Goal: Task Accomplishment & Management: Complete application form

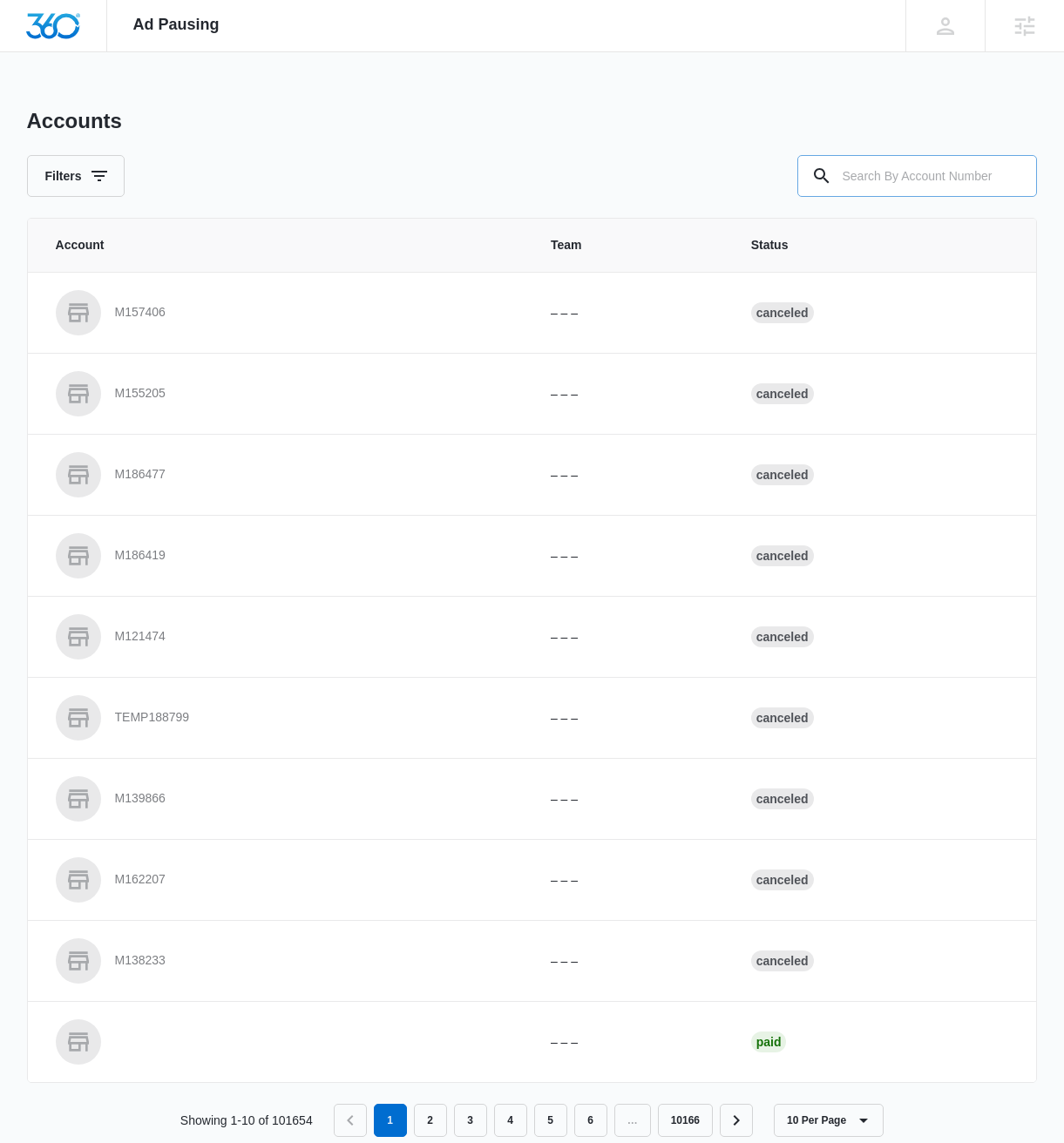
click at [882, 184] on input "text" at bounding box center [917, 176] width 240 height 42
paste input "M335862"
type input "M335862"
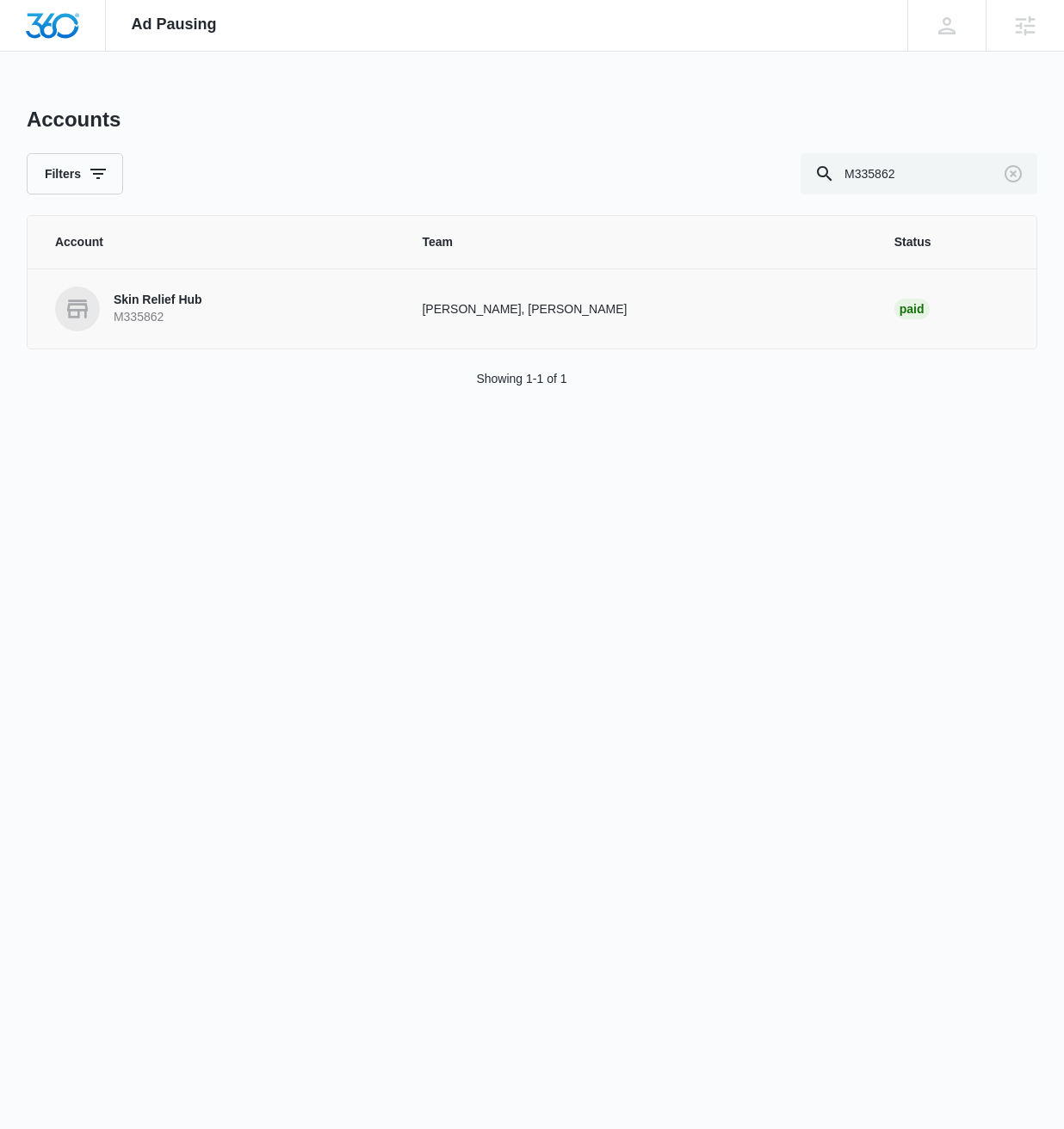
click at [145, 293] on p "Skin Relief Hub" at bounding box center [157, 301] width 89 height 17
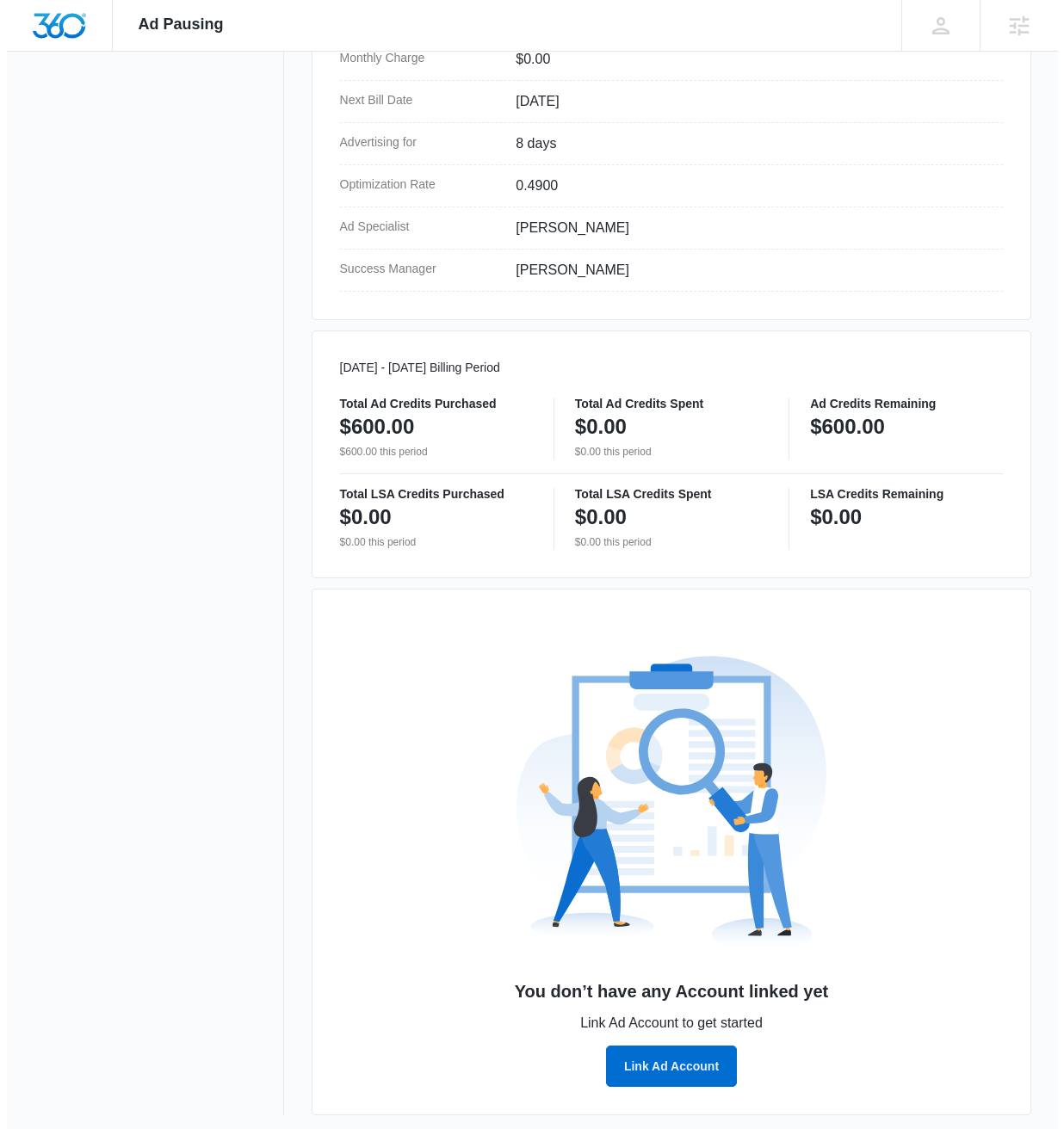
scroll to position [594, 0]
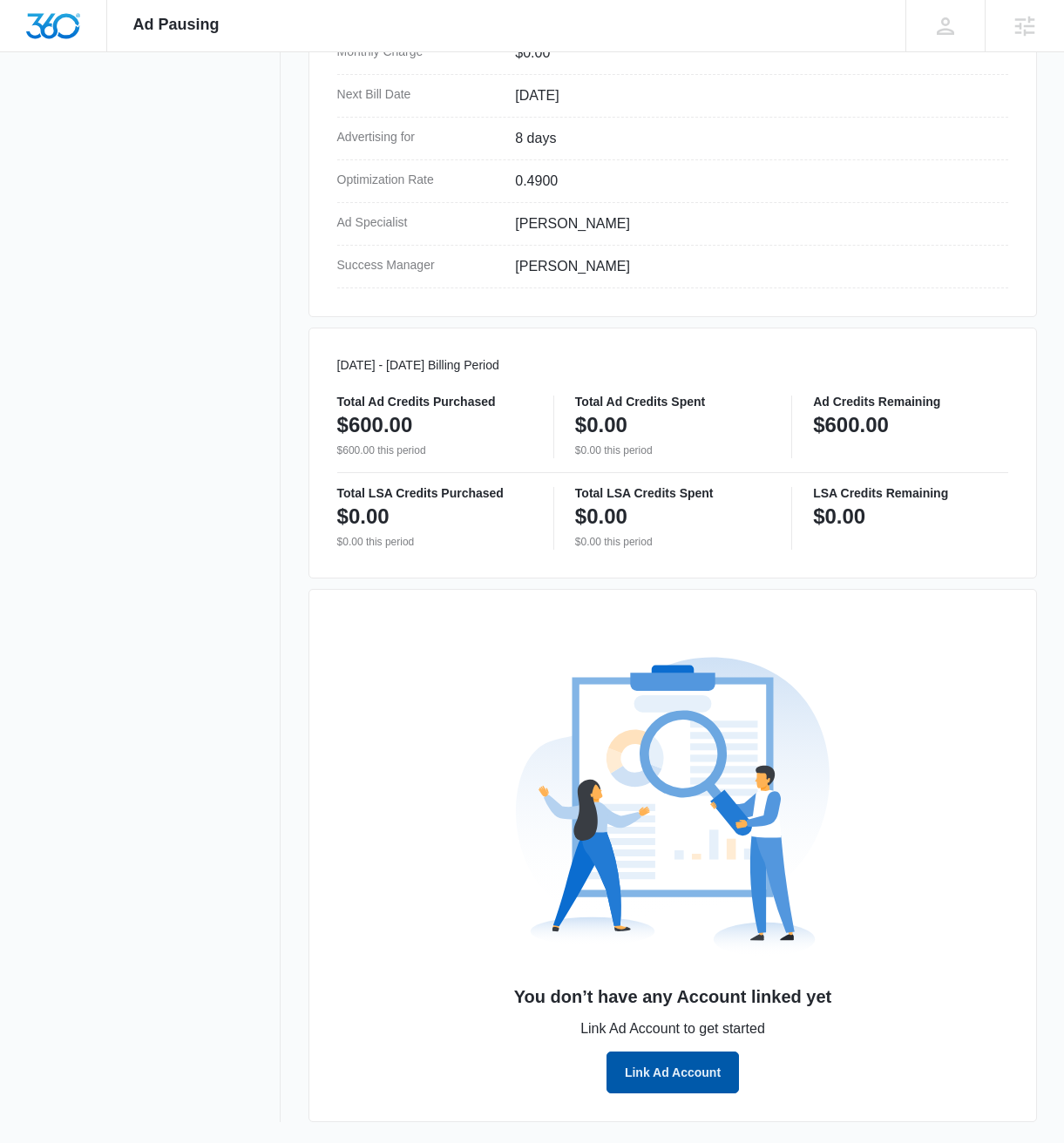
click at [691, 1072] on button "Link Ad Account" at bounding box center [673, 1072] width 132 height 42
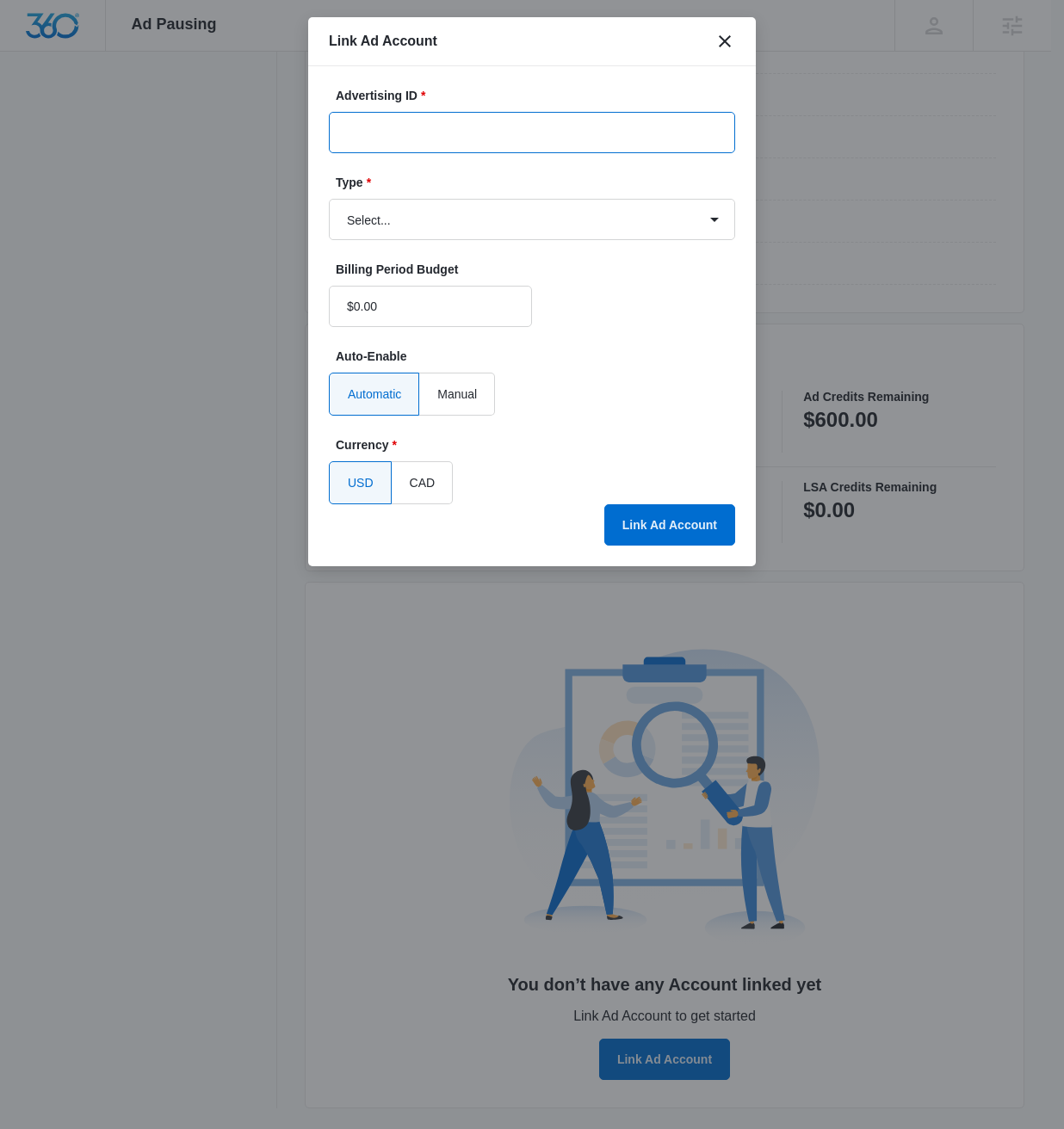
click at [434, 130] on input "Advertising ID *" at bounding box center [532, 132] width 407 height 41
paste input "[PHONE_NUMBER]"
type input "[PHONE_NUMBER]"
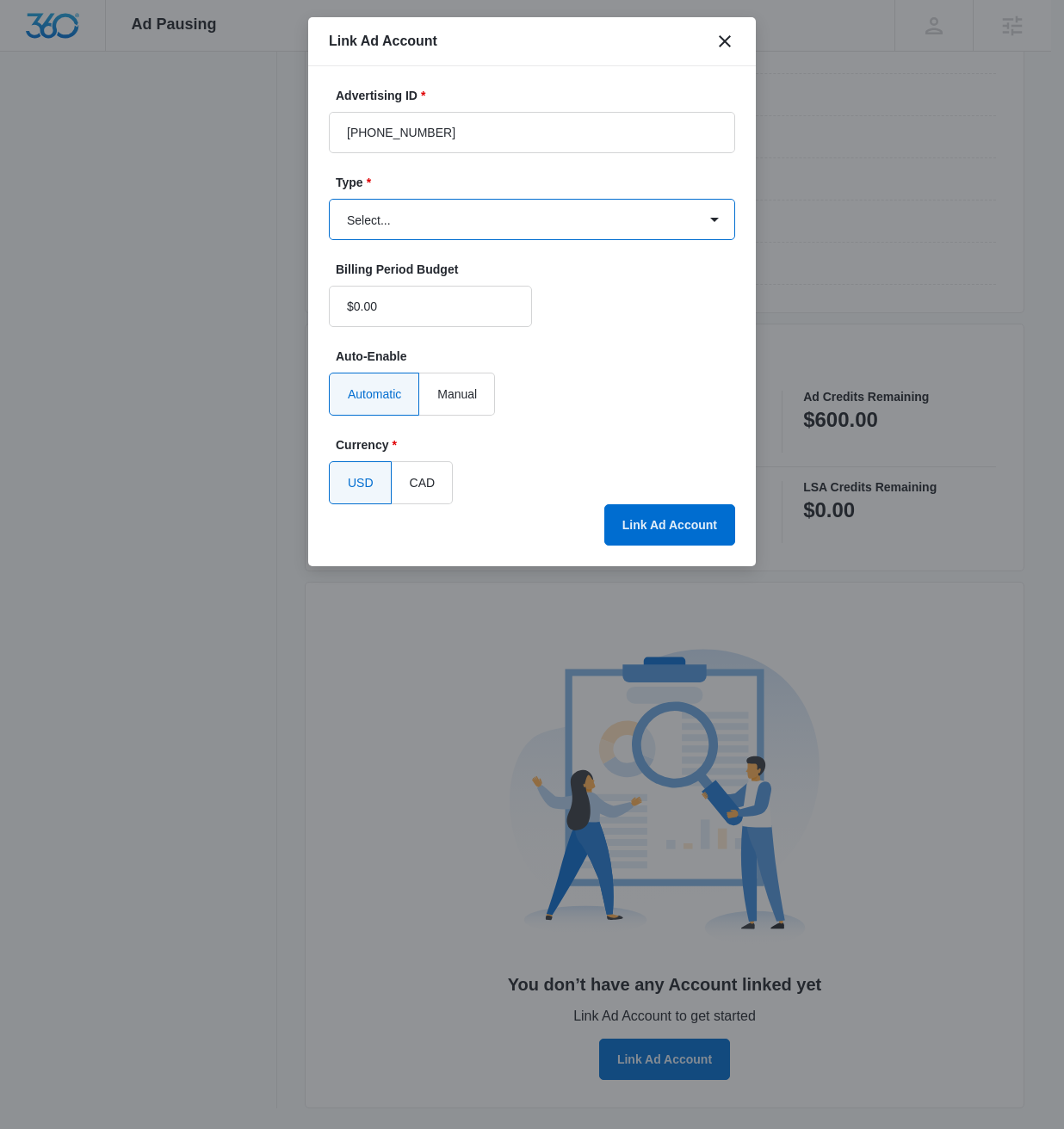
click at [448, 204] on select "Select... Bing Ads Facebook Ads Google Ads" at bounding box center [532, 219] width 407 height 41
select select "google"
click at [329, 199] on select "Select... Bing Ads Facebook Ads Google Ads" at bounding box center [532, 219] width 407 height 41
click at [676, 526] on button "Link Ad Account" at bounding box center [669, 525] width 131 height 41
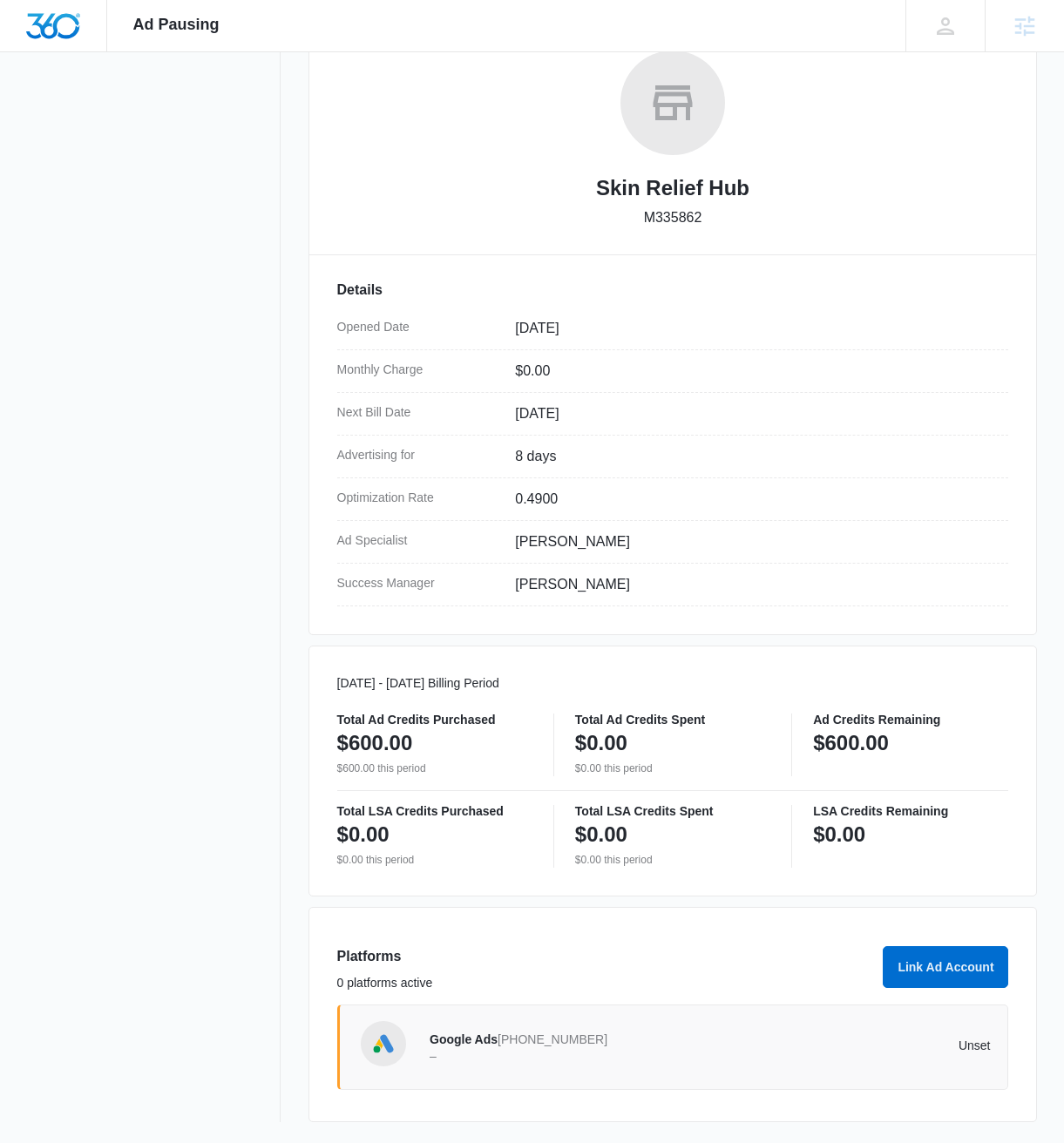
scroll to position [0, 0]
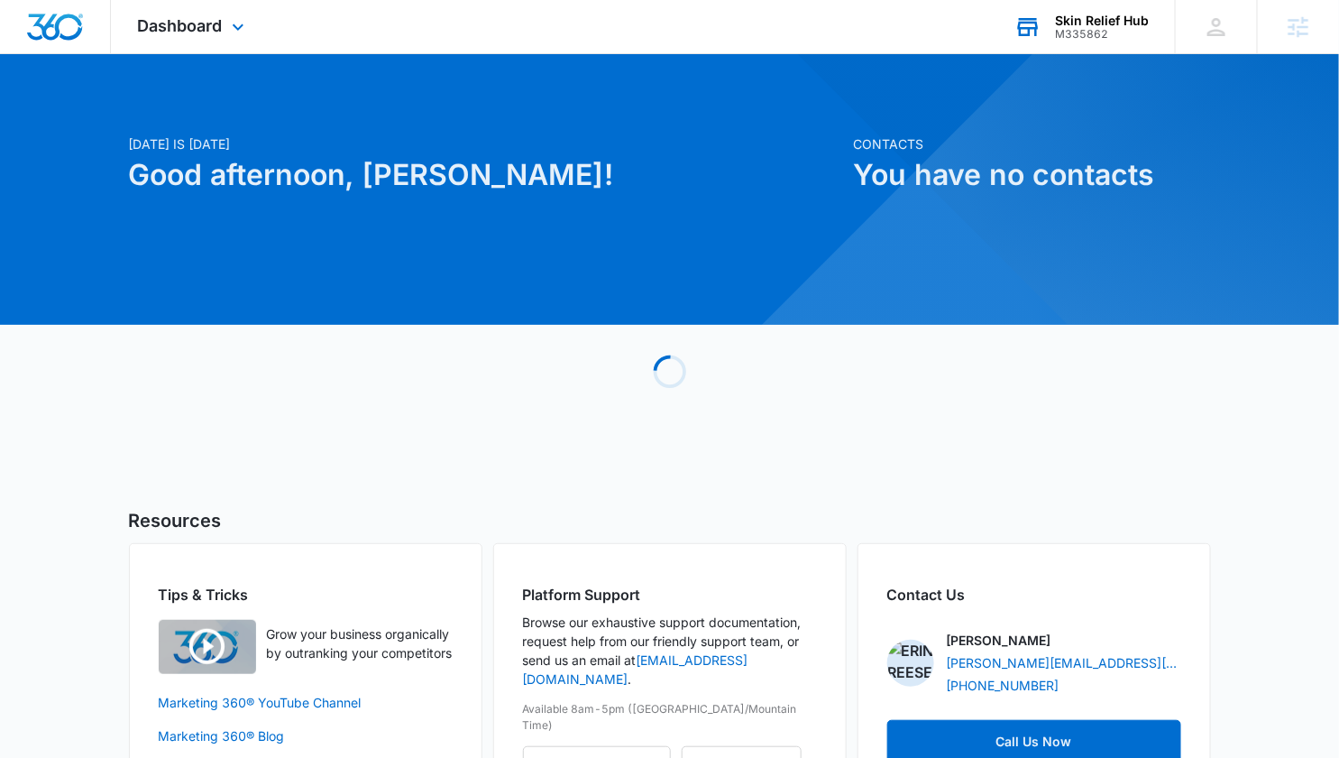
click at [1080, 21] on div "Skin Relief Hub" at bounding box center [1102, 21] width 94 height 14
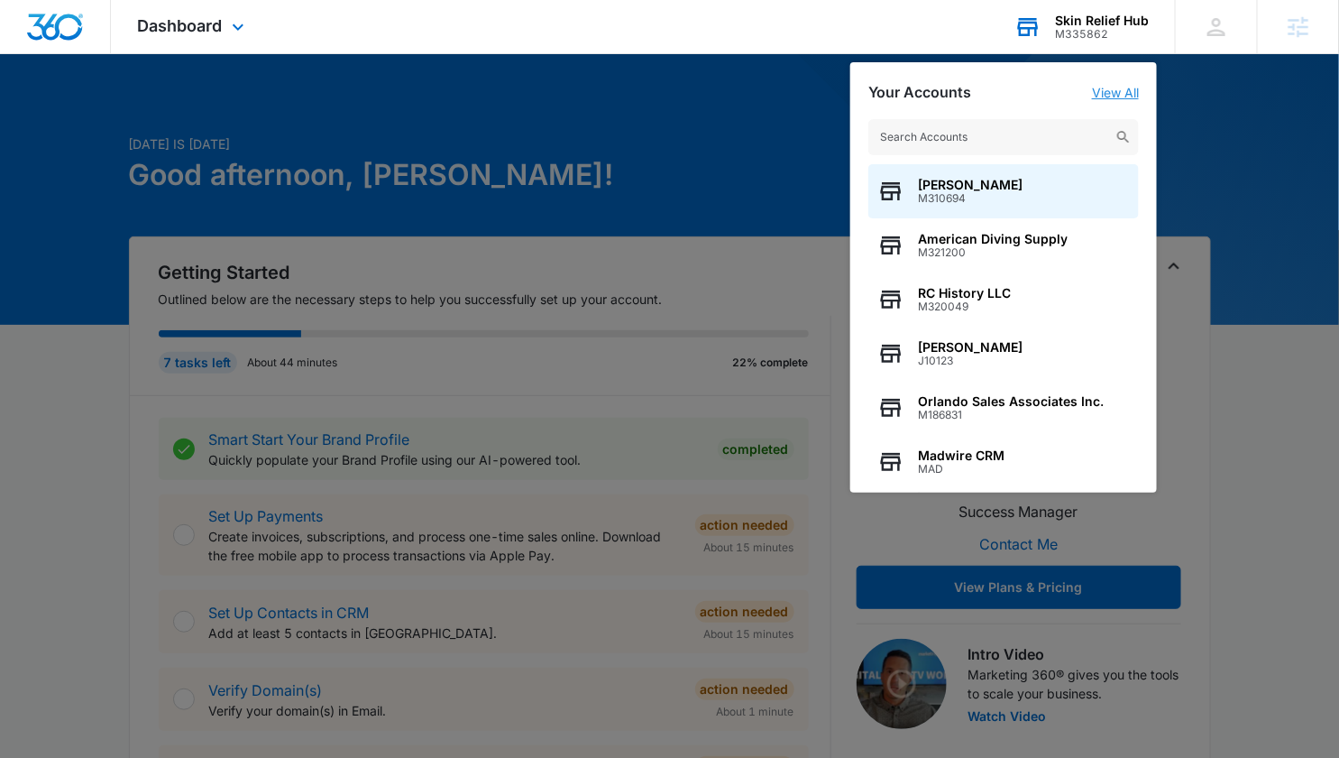
click at [1118, 96] on link "View All" at bounding box center [1115, 92] width 47 height 15
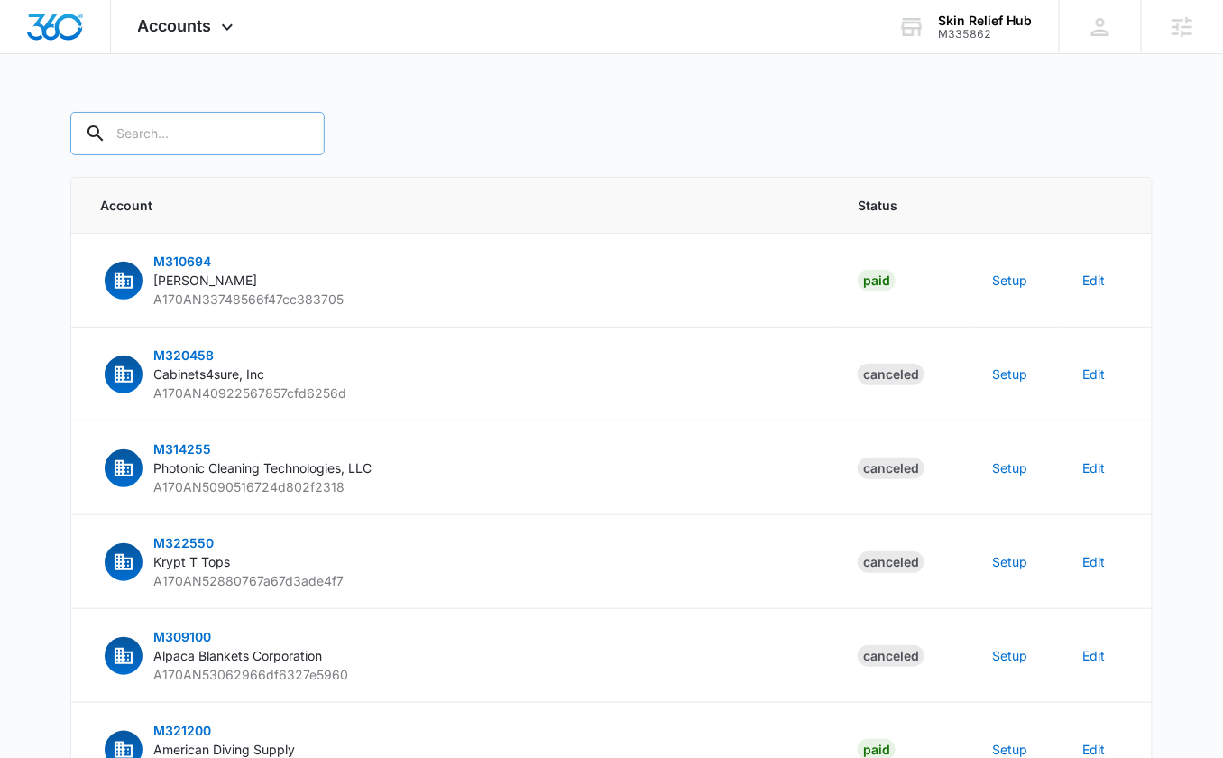
click at [163, 133] on input "text" at bounding box center [197, 133] width 254 height 43
paste input "M335862"
type input "M335862"
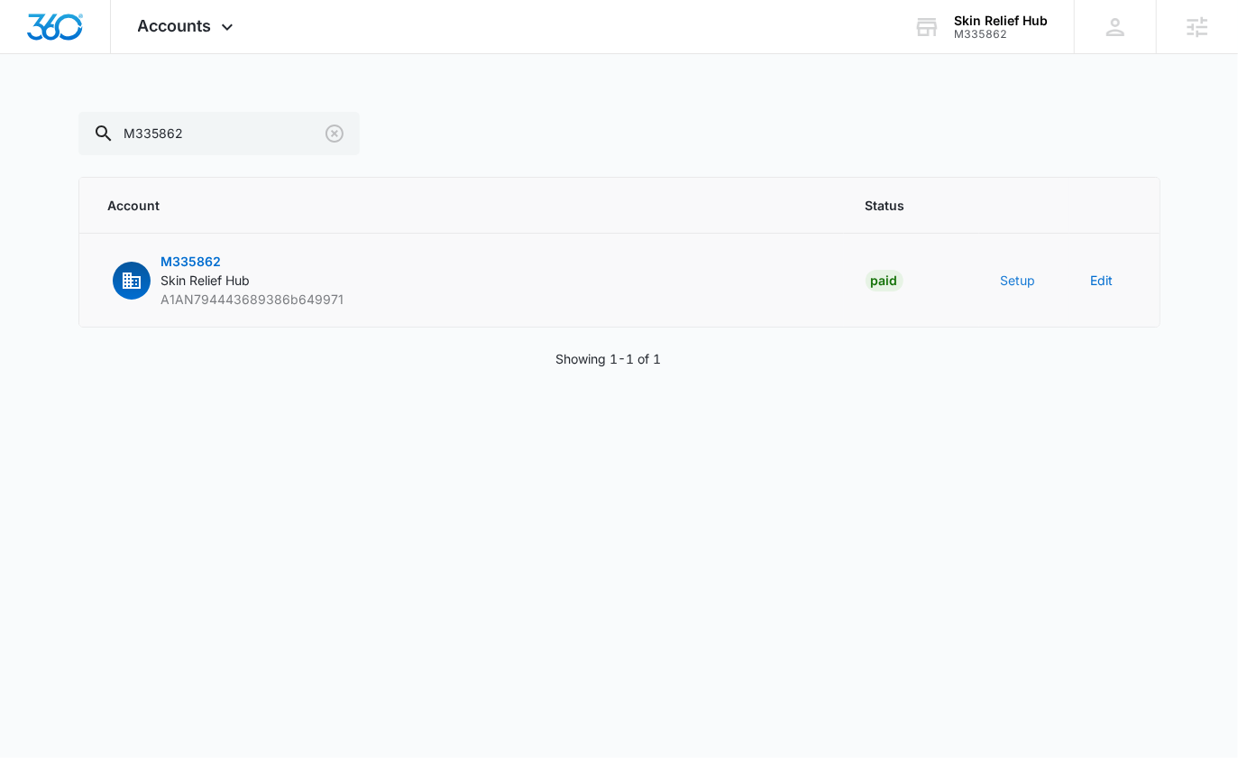
click at [1013, 280] on button "Setup" at bounding box center [1018, 280] width 35 height 19
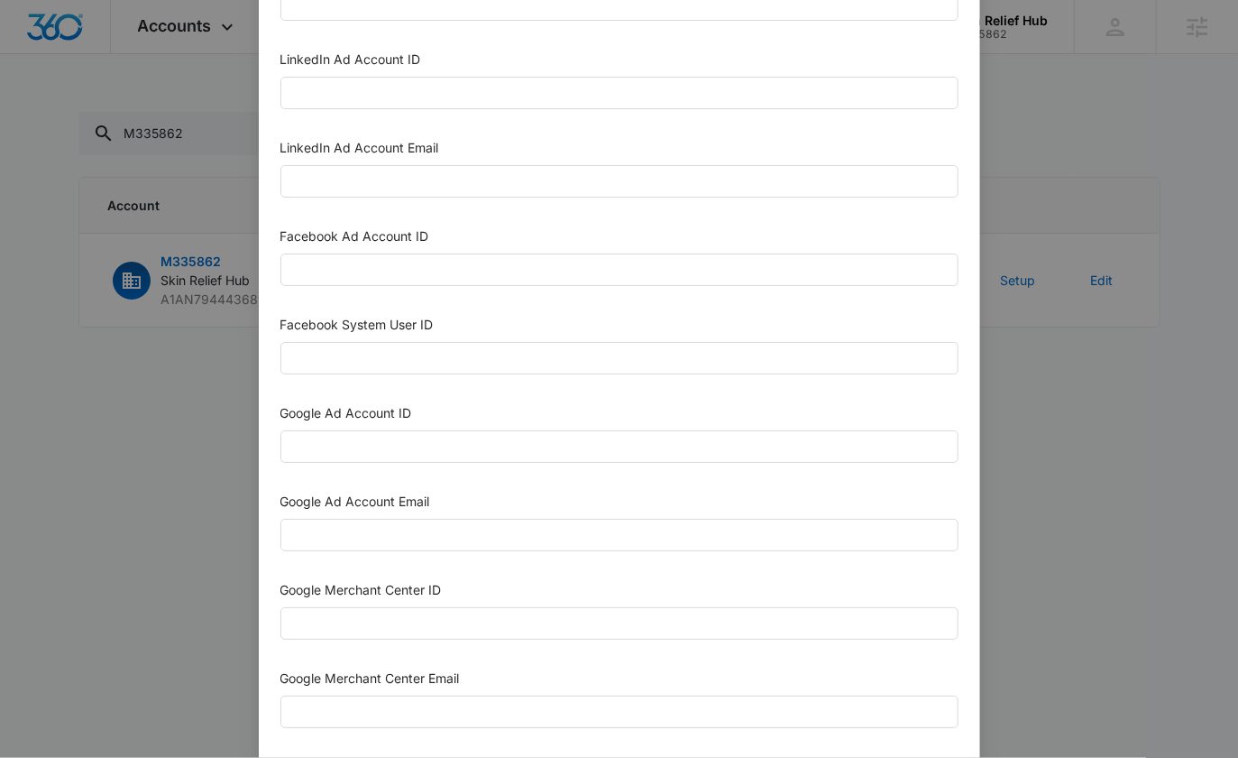
scroll to position [251, 0]
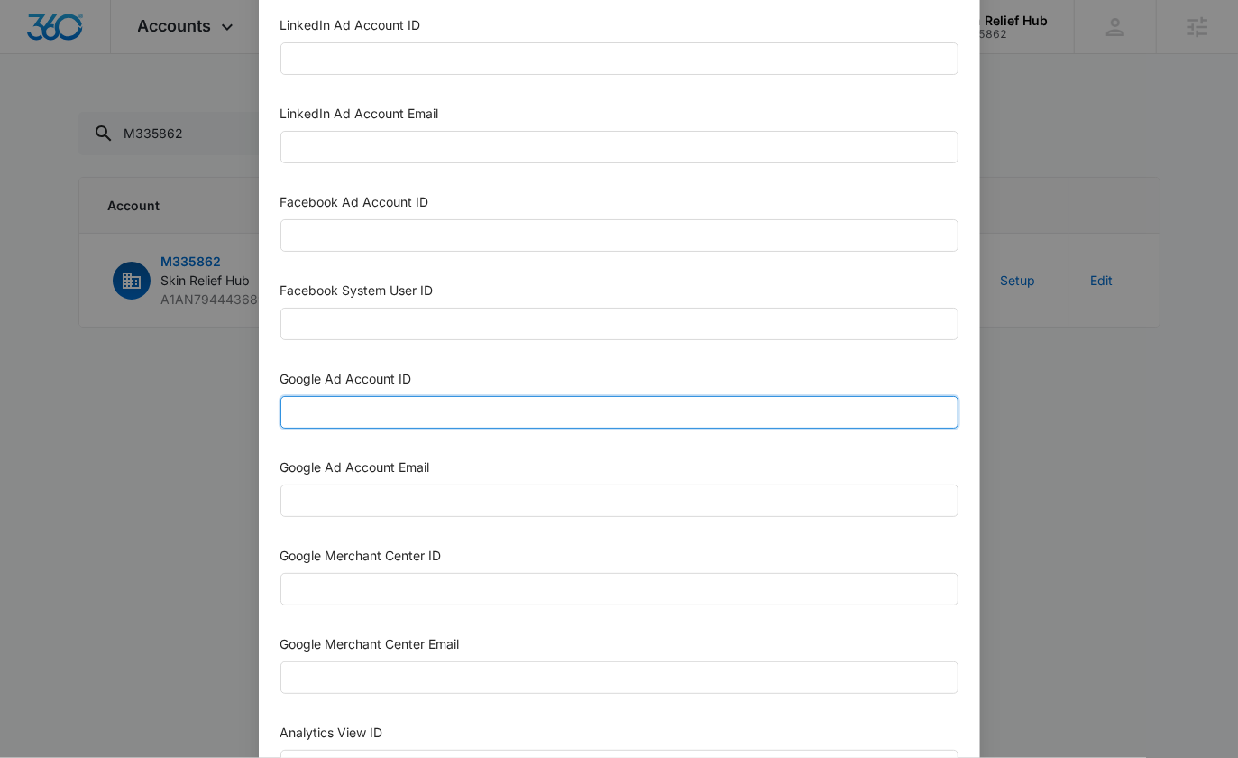
click at [386, 400] on input "Google Ad Account ID" at bounding box center [620, 412] width 678 height 32
paste input "[PHONE_NUMBER]"
type input "[PHONE_NUMBER]"
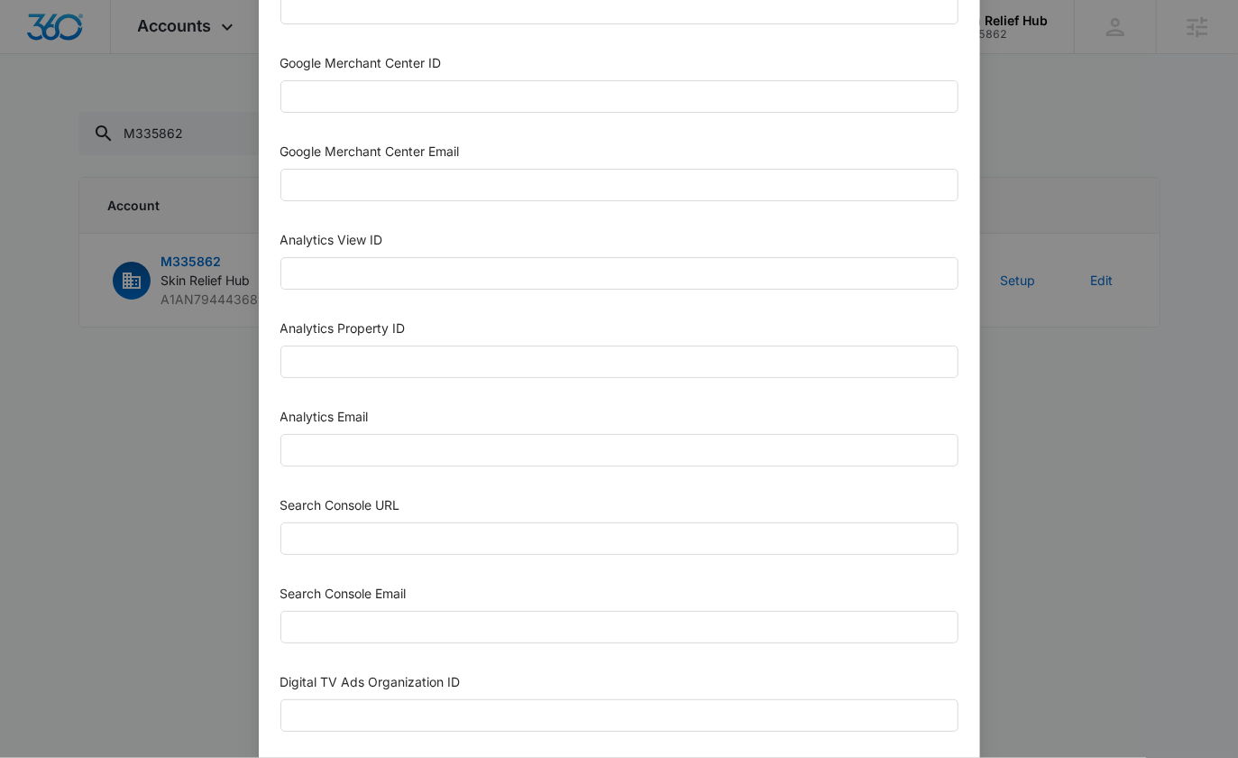
scroll to position [741, 0]
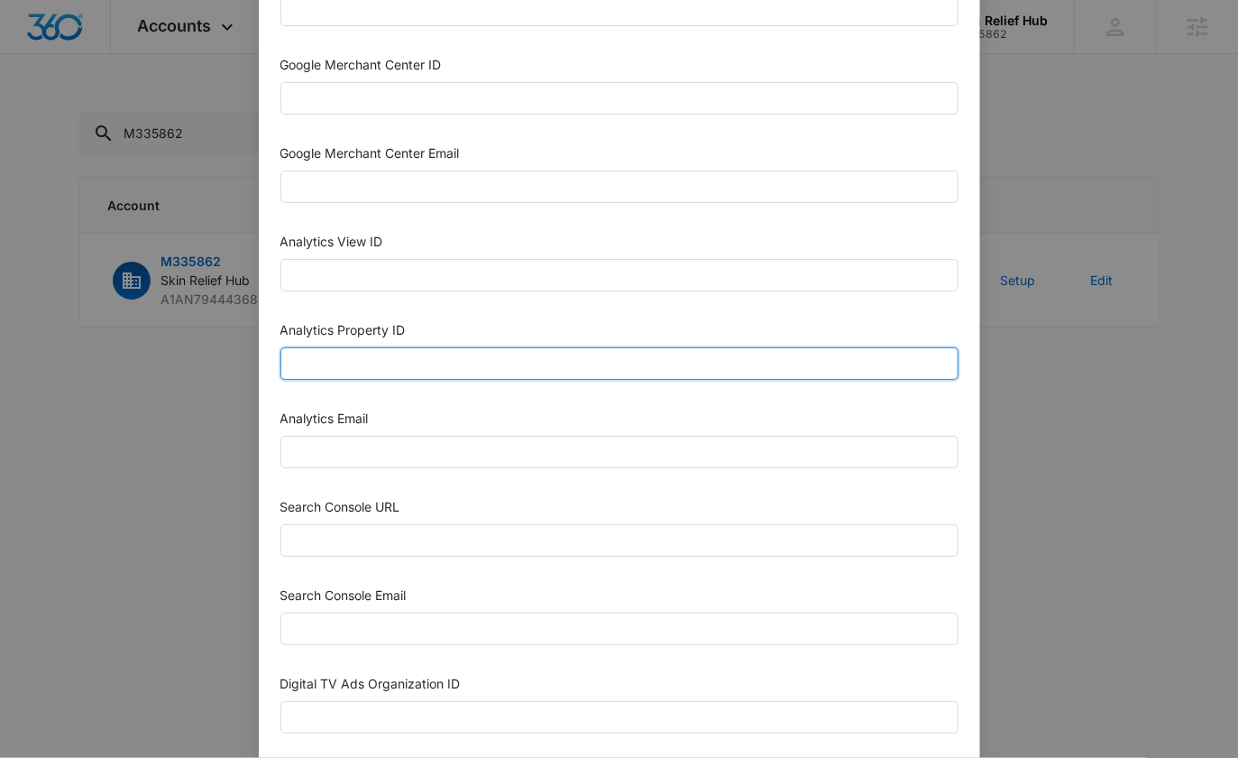
click at [362, 354] on input "Analytics Property ID" at bounding box center [620, 363] width 678 height 32
paste input "501265347"
type input "501265347"
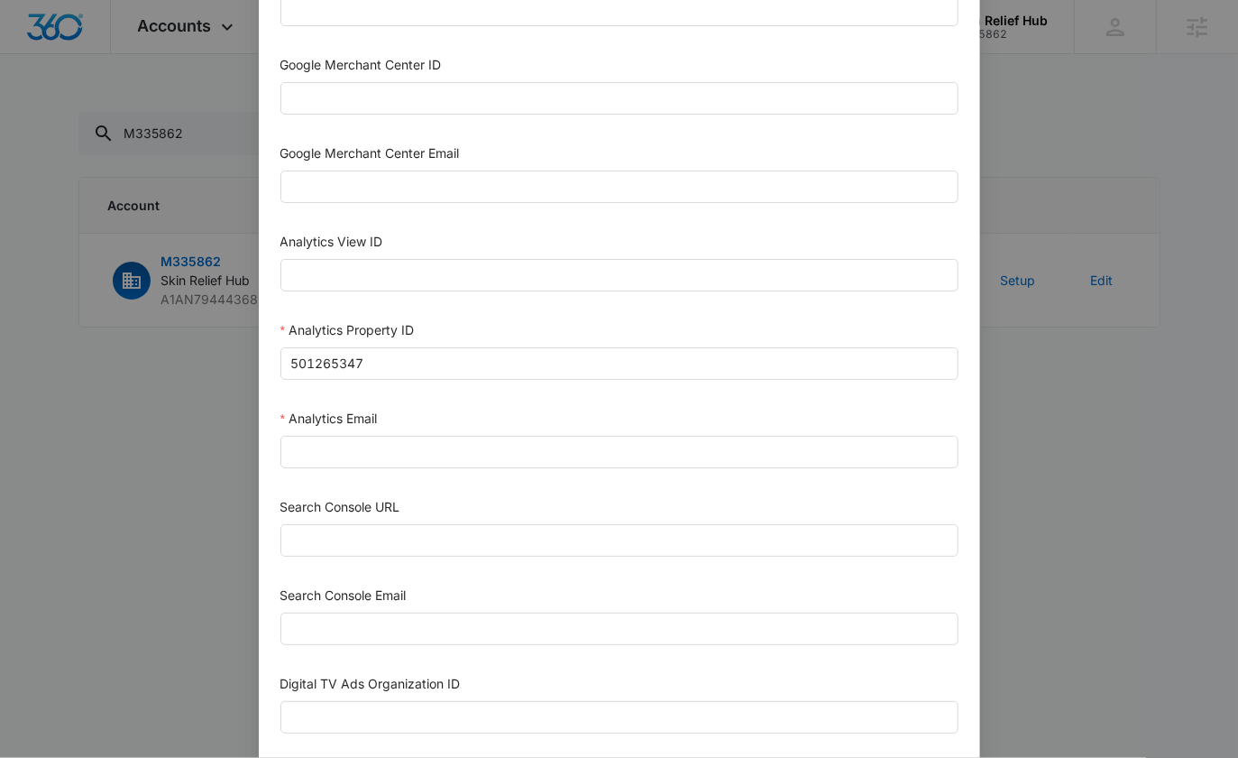
scroll to position [740, 0]
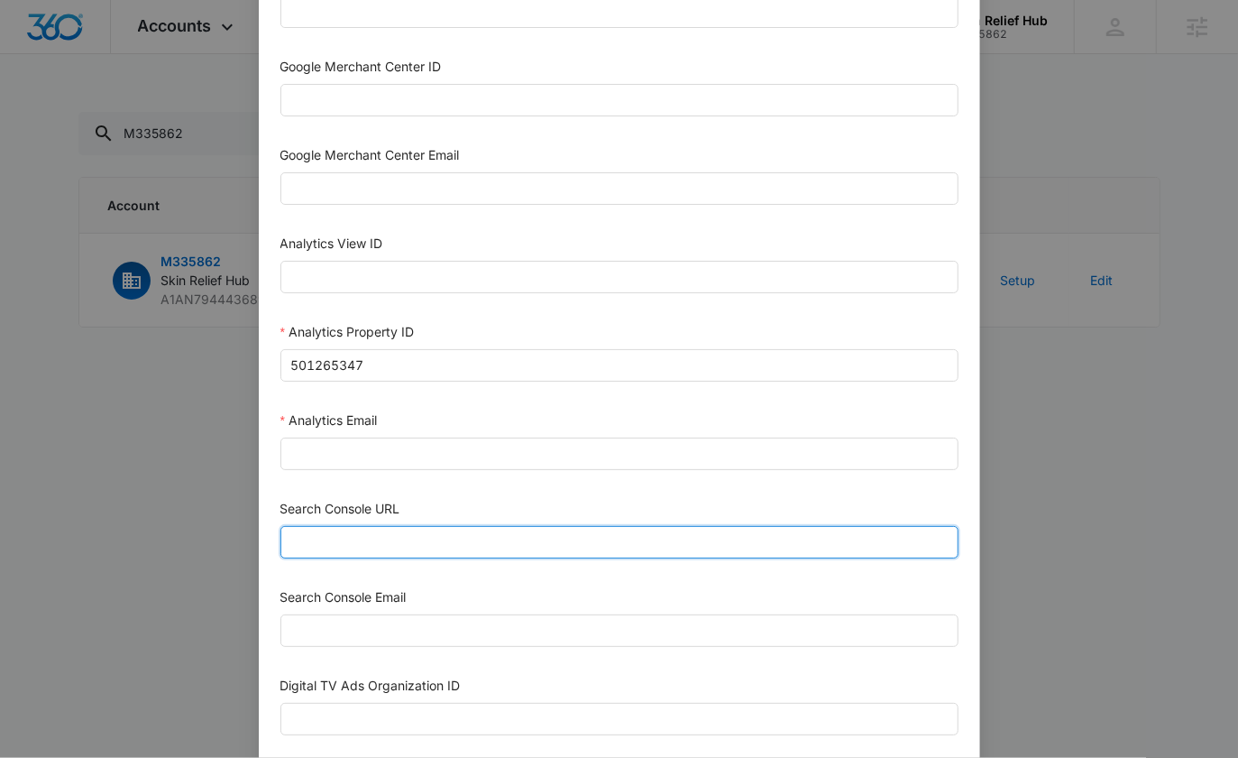
click at [332, 527] on input "Search Console URL" at bounding box center [620, 542] width 678 height 32
paste input "https://www.skinreliefhub.com"
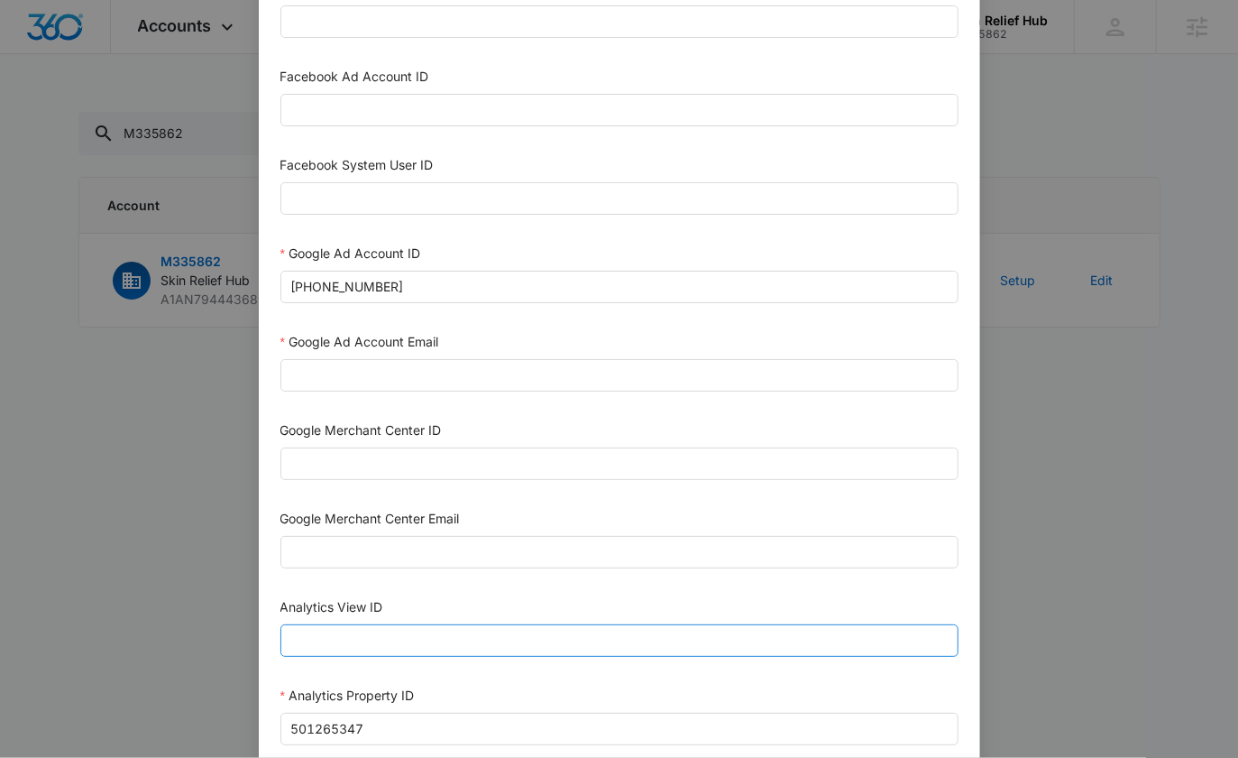
scroll to position [354, 0]
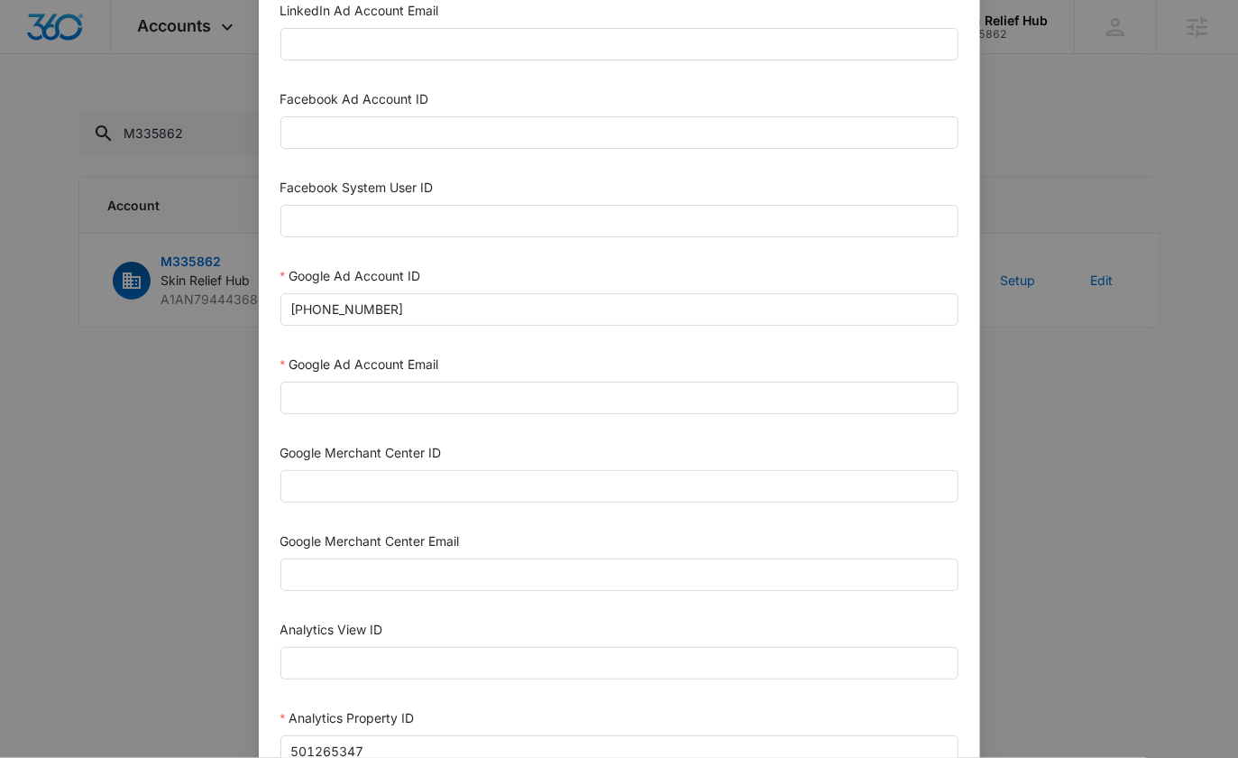
type input "https://www.skinreliefhub.com"
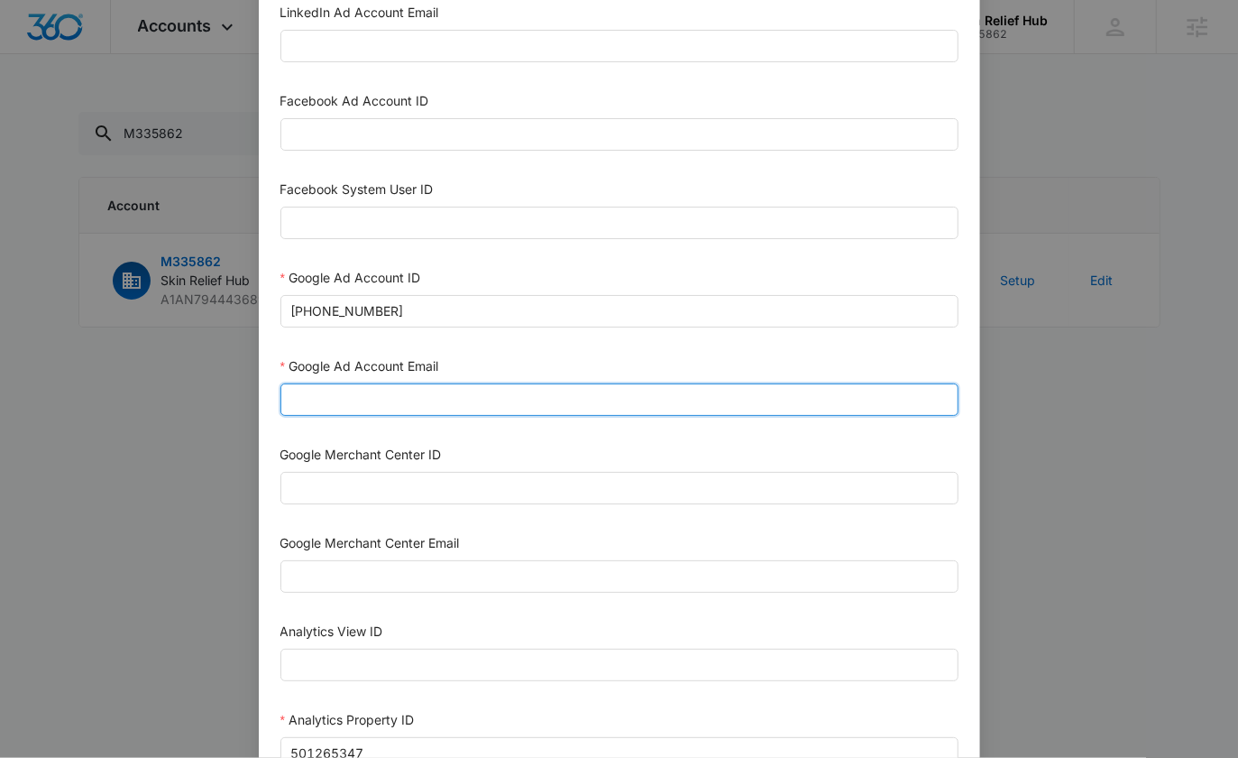
click at [351, 395] on input "Google Ad Account Email" at bounding box center [620, 399] width 678 height 32
click at [352, 395] on input "Google Ad Account Email" at bounding box center [620, 399] width 678 height 32
paste input "M360+Accounts1023@madwiremedia.com"
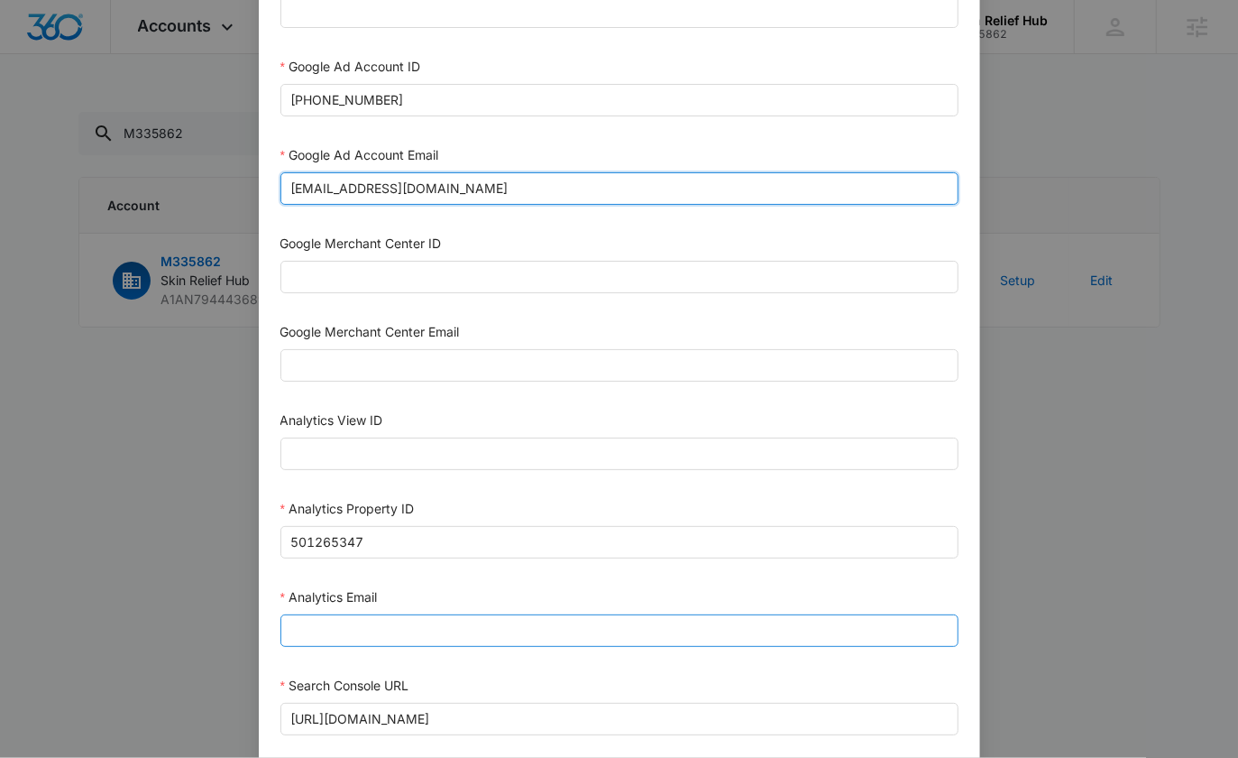
type input "M360+Accounts1023@madwiremedia.com"
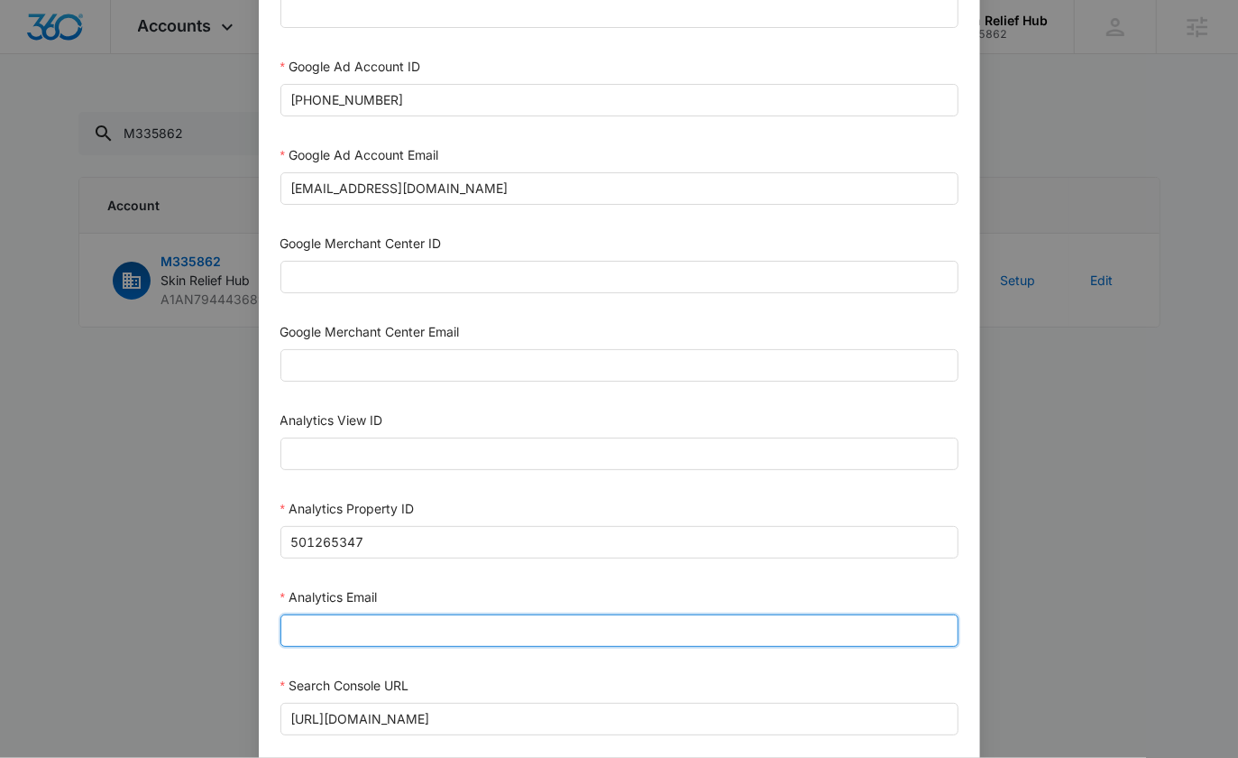
click at [328, 619] on input "Analytics Email" at bounding box center [620, 630] width 678 height 32
paste input "M360+Accounts1023@madwiremedia.com"
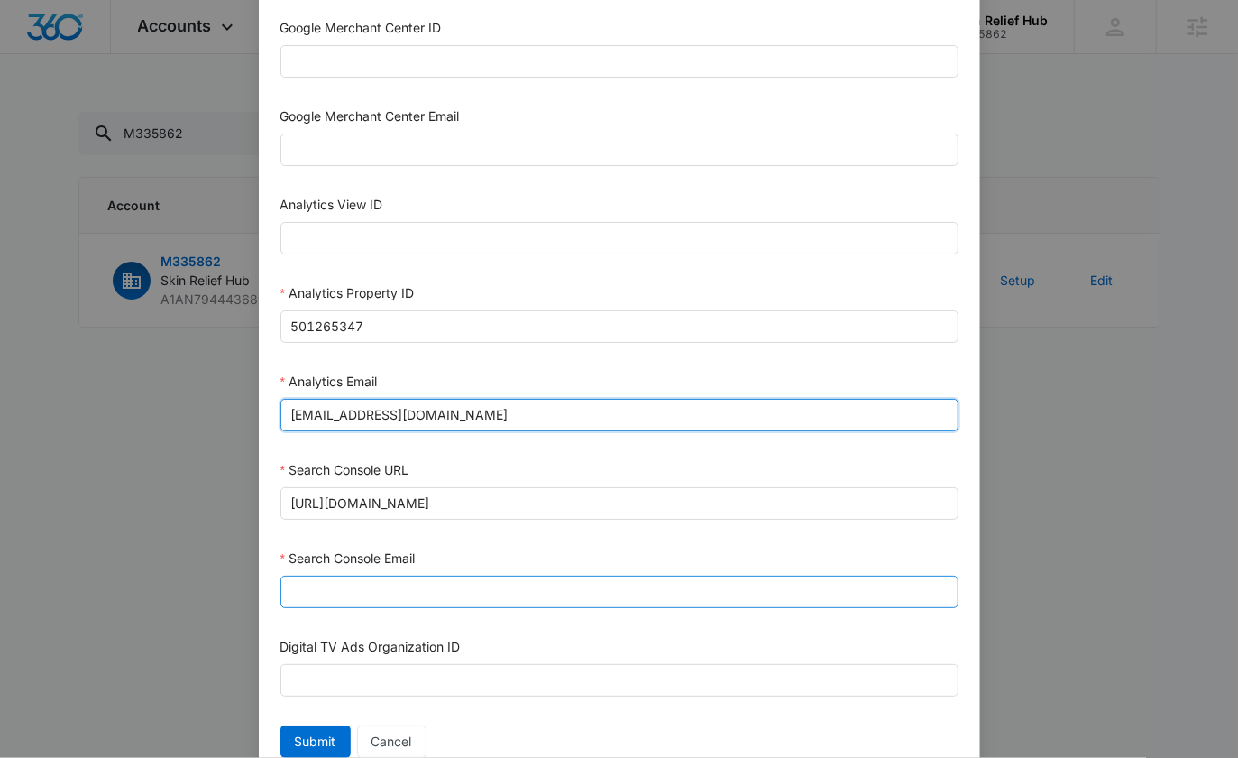
type input "M360+Accounts1023@madwiremedia.com"
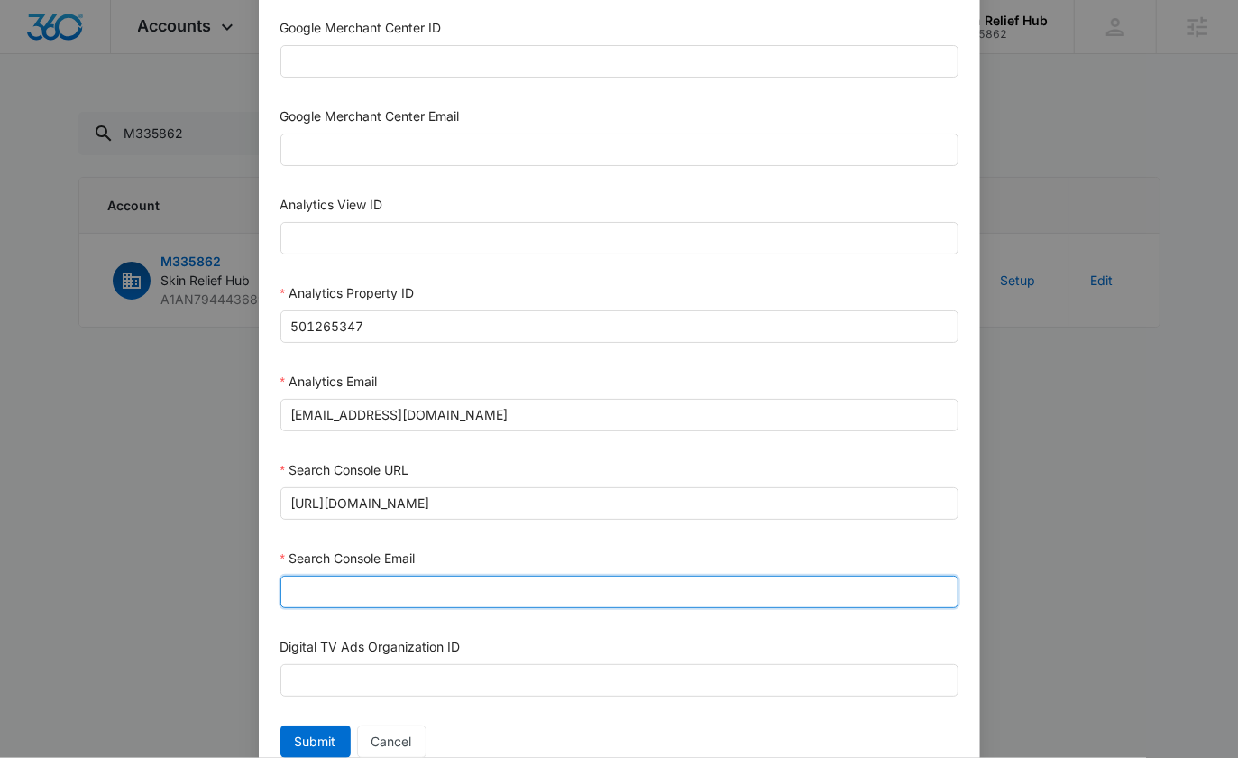
click at [308, 575] on input "Search Console Email" at bounding box center [620, 591] width 678 height 32
paste input "M360+Accounts1023@madwiremedia.com"
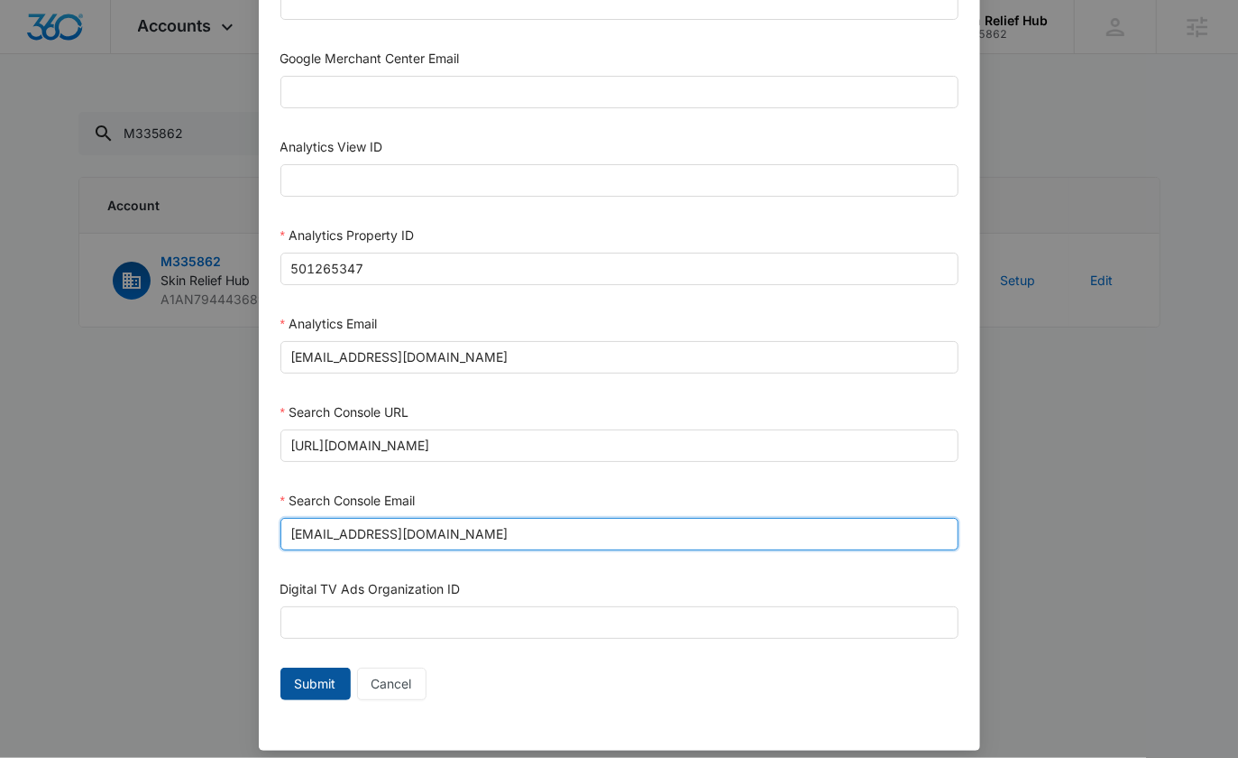
type input "M360+Accounts1023@madwiremedia.com"
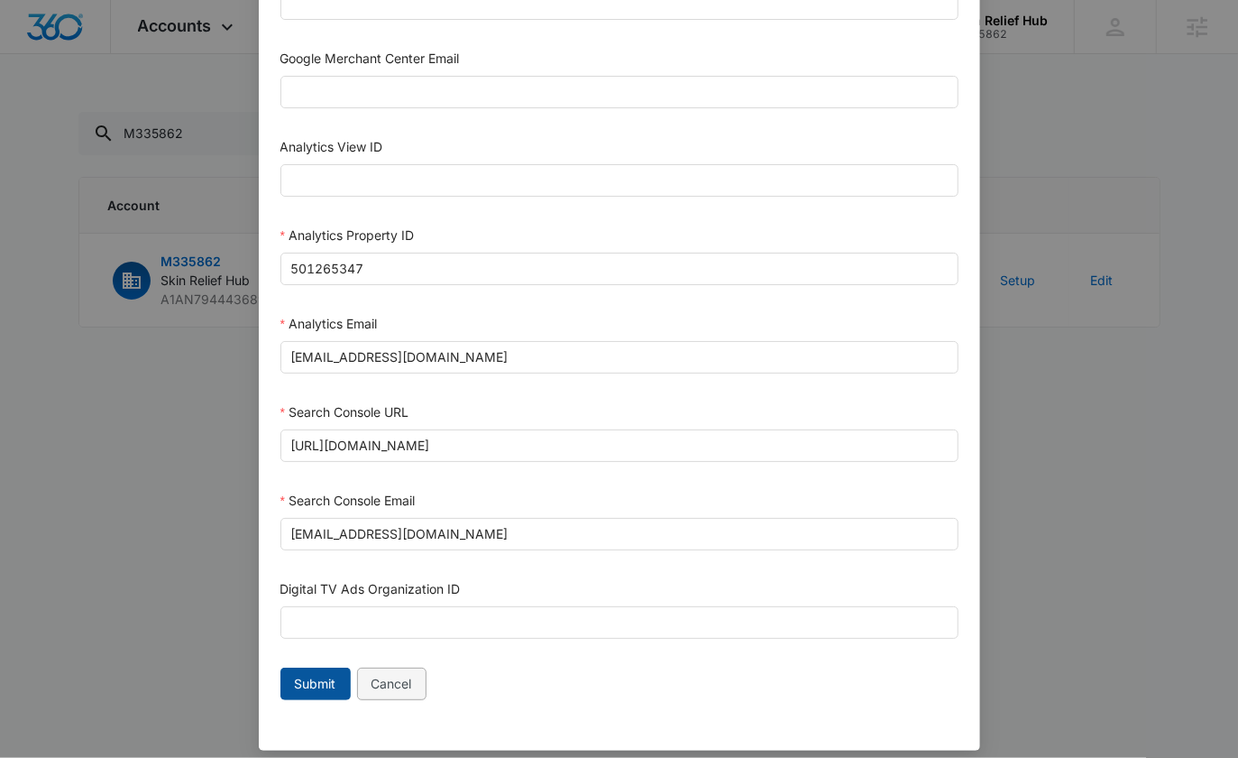
drag, startPoint x: 298, startPoint y: 671, endPoint x: 393, endPoint y: 669, distance: 95.6
click at [299, 674] on span "Submit" at bounding box center [315, 684] width 41 height 20
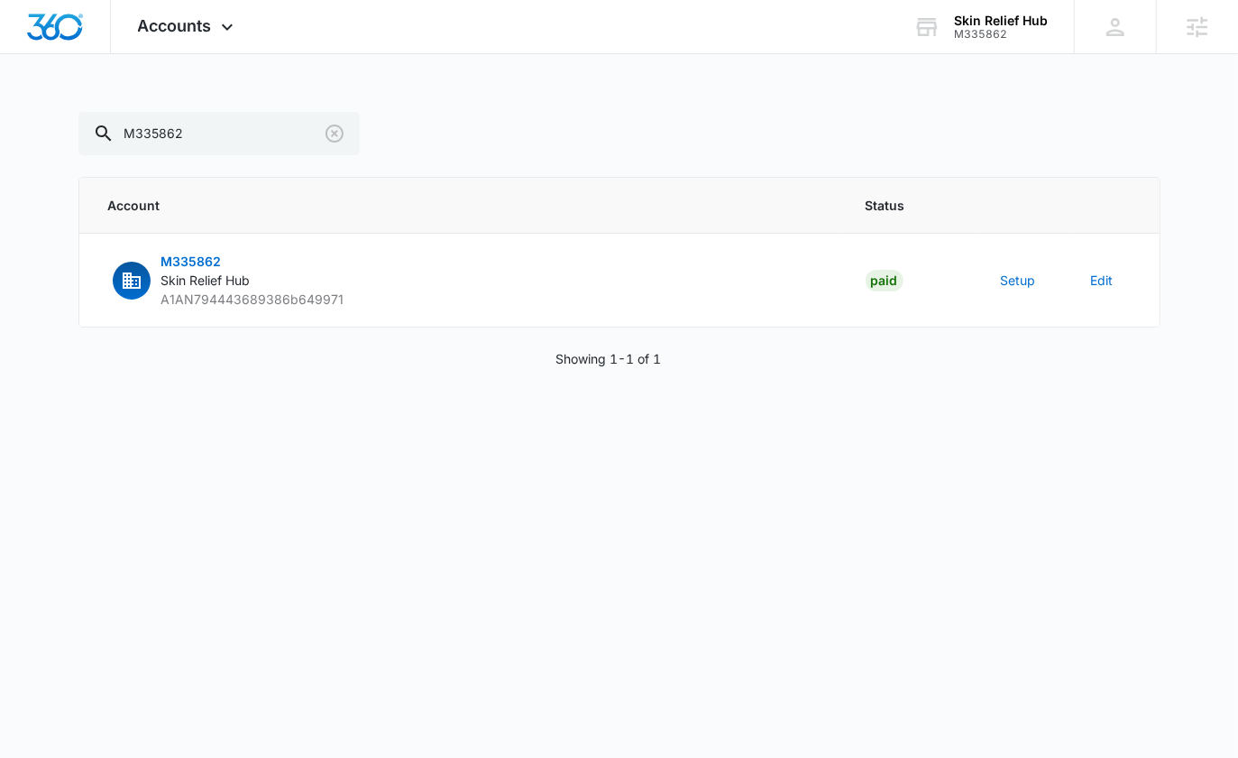
click at [913, 454] on body "Accounts Apps Reputation Forms CRM Email Social Content Ads Intelligence Files …" at bounding box center [619, 379] width 1238 height 758
click at [582, 179] on th "Account" at bounding box center [461, 206] width 765 height 56
